Goal: Transaction & Acquisition: Purchase product/service

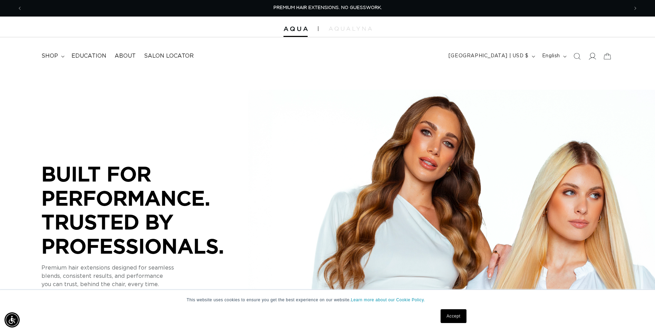
click at [589, 57] on icon at bounding box center [591, 55] width 7 height 7
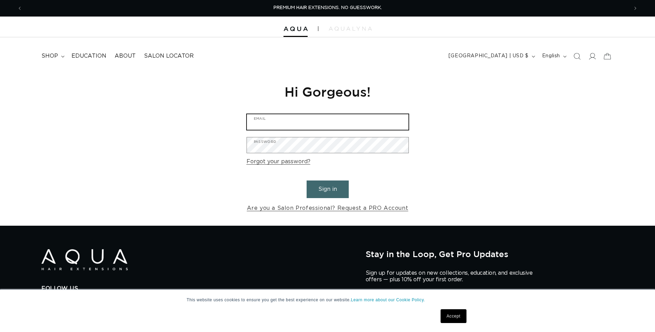
type input "[EMAIL_ADDRESS][DOMAIN_NAME]"
click at [332, 190] on button "Sign in" at bounding box center [327, 189] width 42 height 18
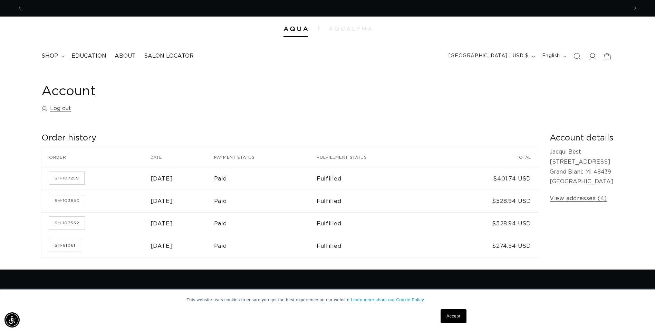
scroll to position [0, 606]
click at [52, 54] on span "shop" at bounding box center [49, 55] width 17 height 7
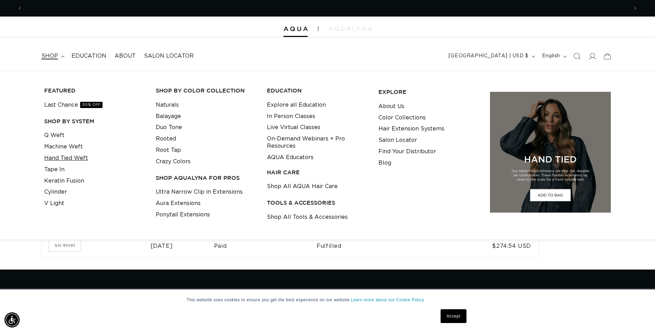
scroll to position [0, 1211]
click at [61, 146] on link "Machine Weft" at bounding box center [63, 146] width 39 height 11
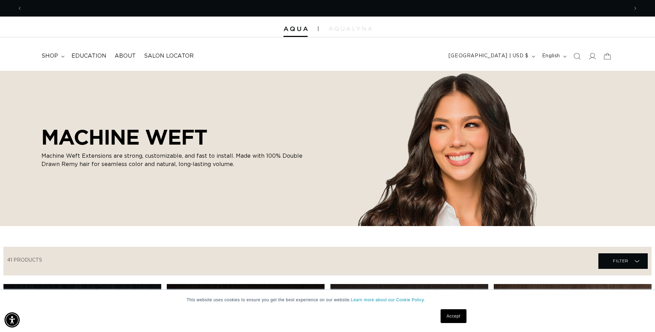
scroll to position [0, 606]
click at [65, 53] on summary "shop" at bounding box center [52, 56] width 30 height 16
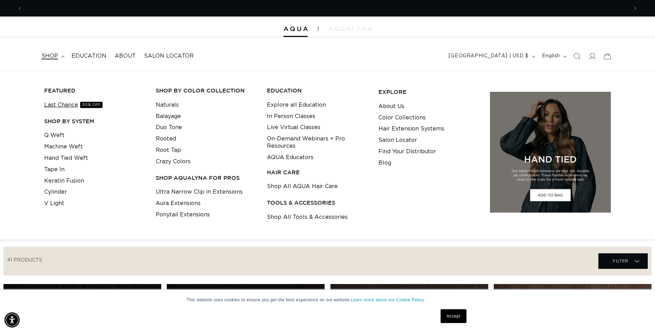
scroll to position [0, 1211]
click at [181, 127] on link "Duo Tone" at bounding box center [169, 127] width 26 height 11
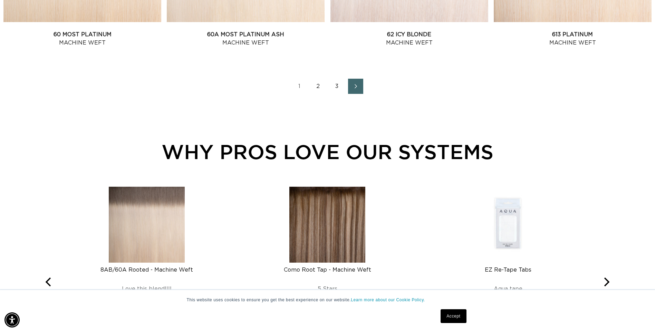
scroll to position [993, 0]
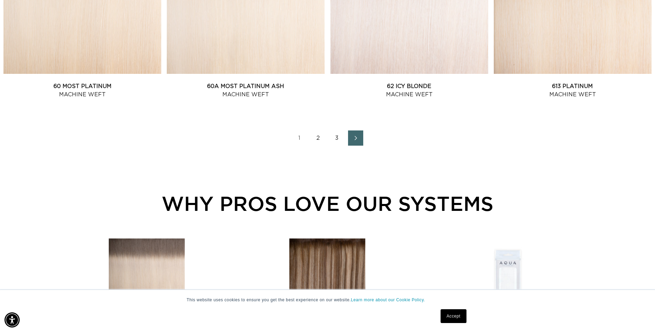
click at [339, 138] on link "3" at bounding box center [336, 137] width 15 height 15
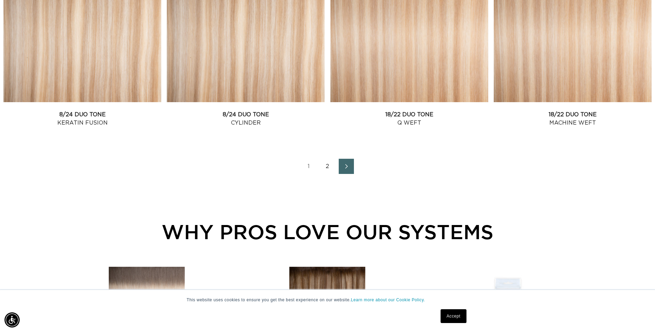
click at [342, 164] on link "Next page" at bounding box center [346, 166] width 15 height 15
drag, startPoint x: 654, startPoint y: 166, endPoint x: 655, endPoint y: 110, distance: 55.6
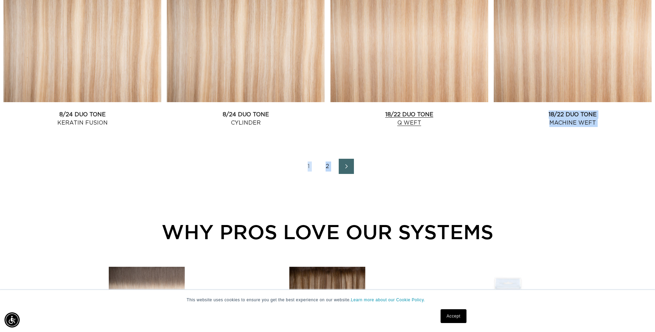
click at [447, 110] on link "18/22 Duo Tone Q Weft" at bounding box center [409, 118] width 158 height 17
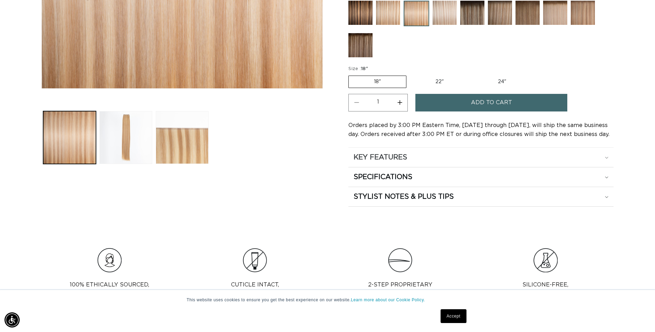
click at [413, 158] on div "KEY FEATURES" at bounding box center [480, 157] width 255 height 9
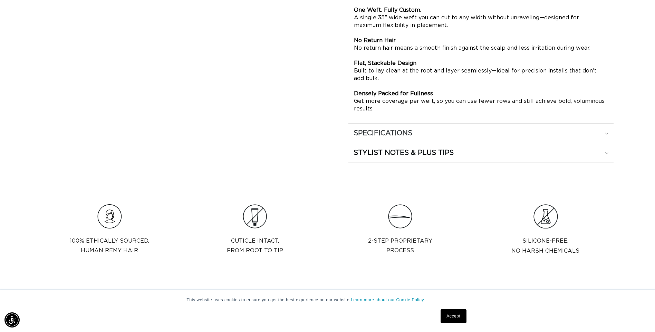
click at [416, 133] on div "SPECIFICATIONS" at bounding box center [480, 133] width 255 height 9
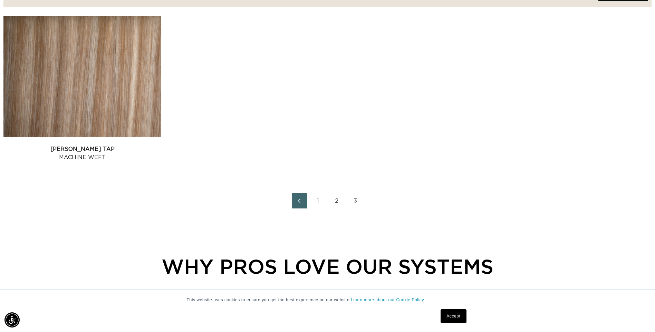
scroll to position [0, 606]
click at [339, 202] on link "2" at bounding box center [336, 200] width 15 height 15
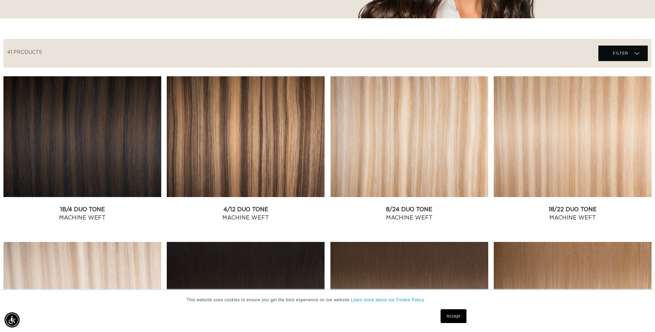
scroll to position [203, 0]
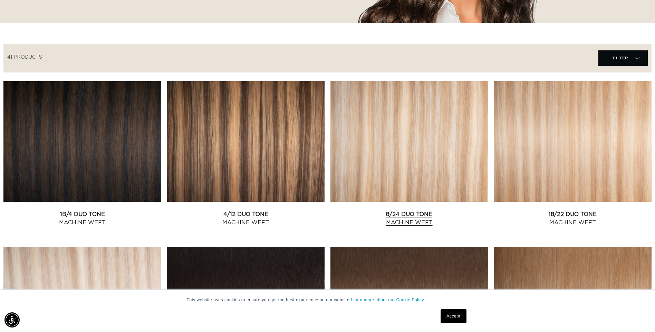
click at [458, 210] on link "8/24 Duo Tone Machine Weft" at bounding box center [409, 218] width 158 height 17
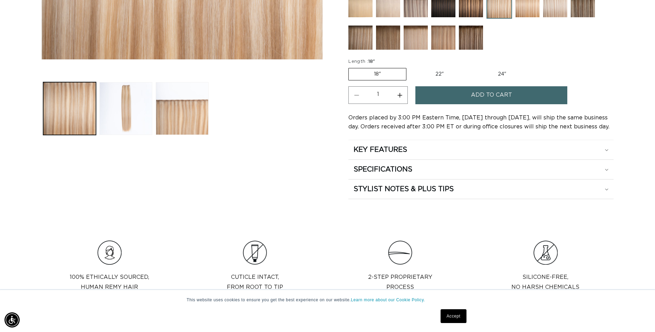
scroll to position [0, 606]
click at [187, 110] on button "Load image 3 in gallery view" at bounding box center [182, 108] width 53 height 53
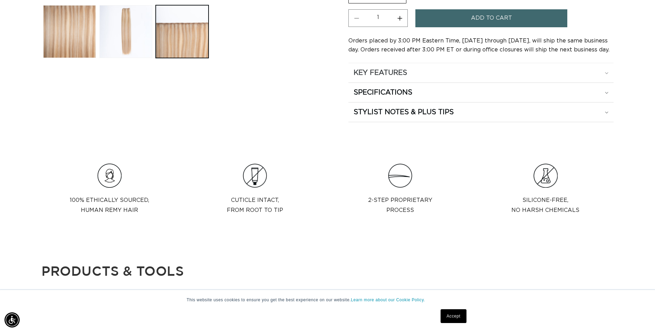
scroll to position [0, 0]
click at [544, 95] on div "SPECIFICATIONS" at bounding box center [480, 92] width 255 height 9
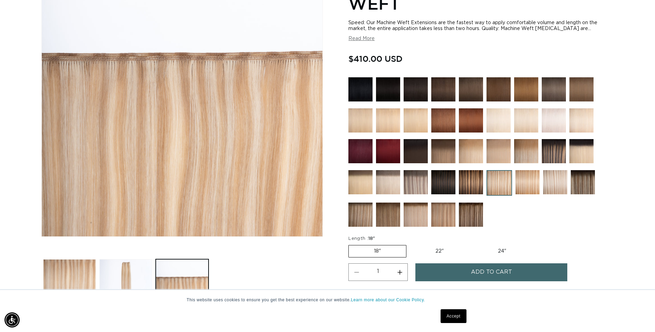
scroll to position [0, 1211]
